Goal: Information Seeking & Learning: Learn about a topic

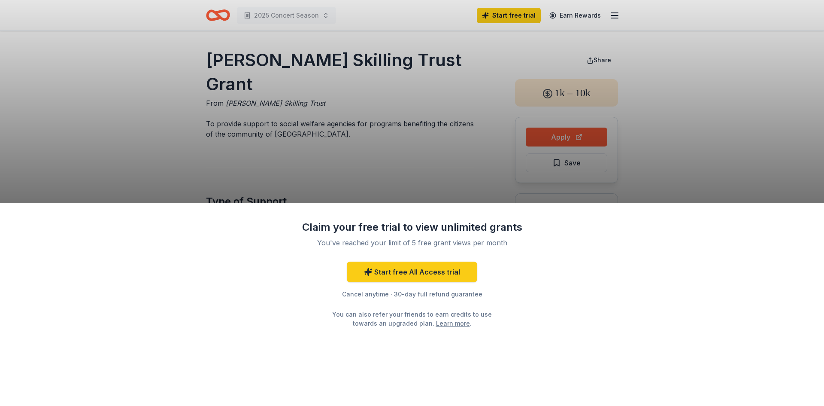
click at [425, 179] on div "Claim your free trial to view unlimited grants You've reached your limit of 5 f…" at bounding box center [412, 203] width 824 height 406
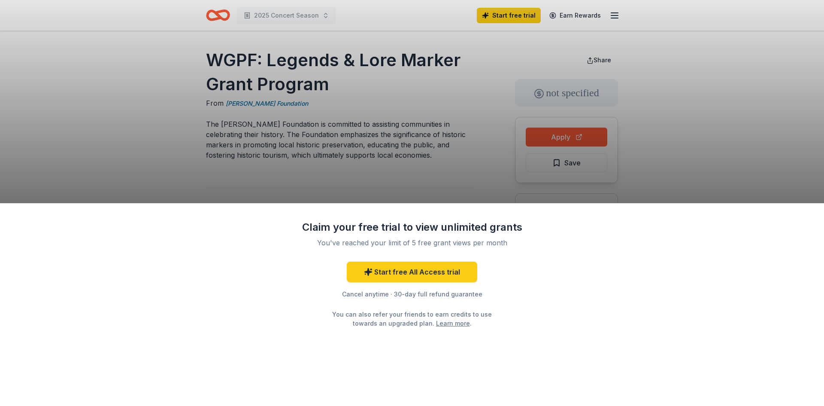
click at [472, 95] on div "Claim your free trial to view unlimited grants You've reached your limit of 5 f…" at bounding box center [412, 203] width 824 height 406
